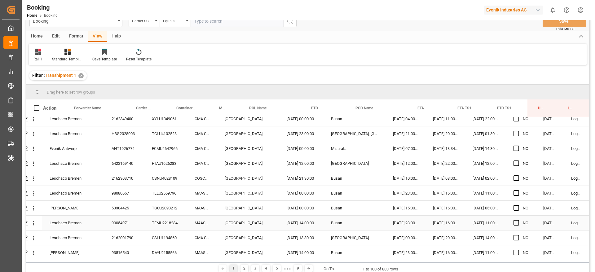
scroll to position [92, 0]
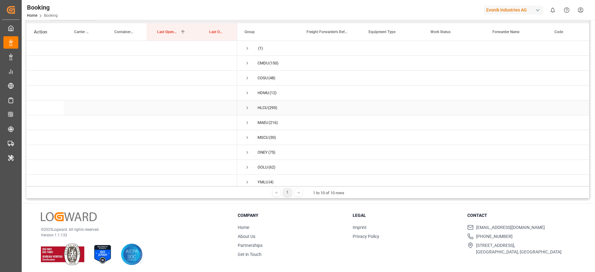
scroll to position [78, 0]
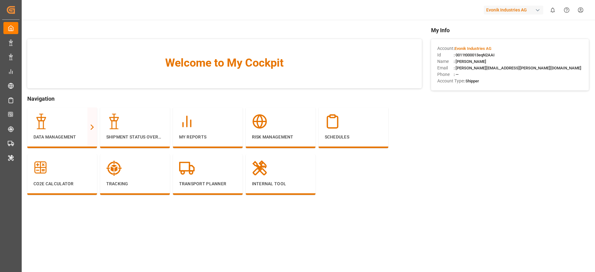
click at [502, 6] on div "Evonik Industries AG" at bounding box center [513, 10] width 59 height 9
